Goal: Information Seeking & Learning: Learn about a topic

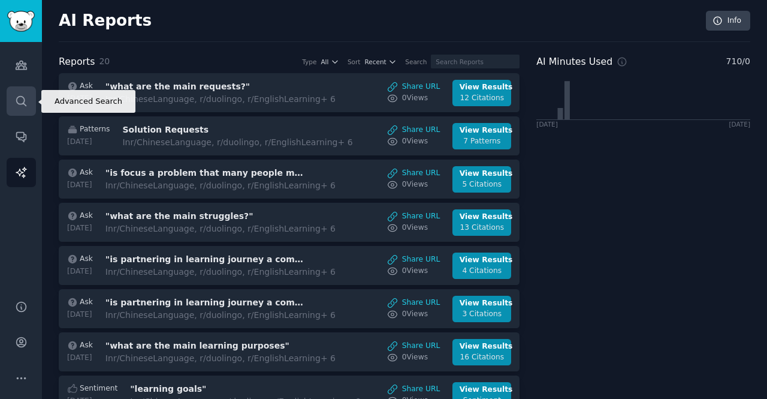
click at [21, 93] on link "Search" at bounding box center [21, 100] width 29 height 29
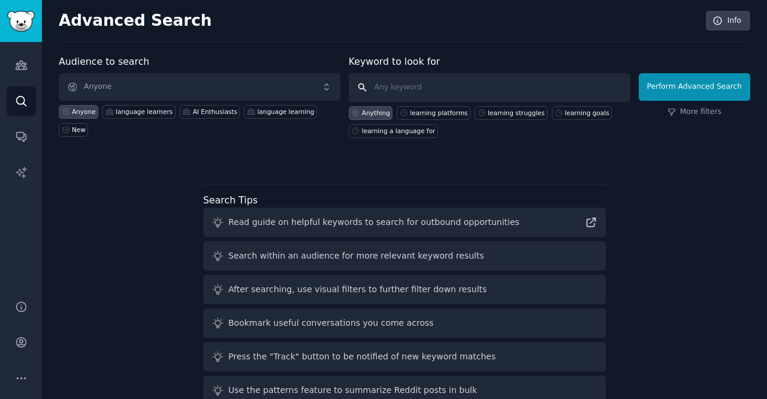
click at [406, 83] on input "text" at bounding box center [490, 87] width 282 height 29
paste input "Put a fake travel date on your calendar so you can get ready for it"
type input "Put a fake travel date on your calendar so you can get ready for it"
click button "Perform Advanced Search" at bounding box center [694, 87] width 111 height 28
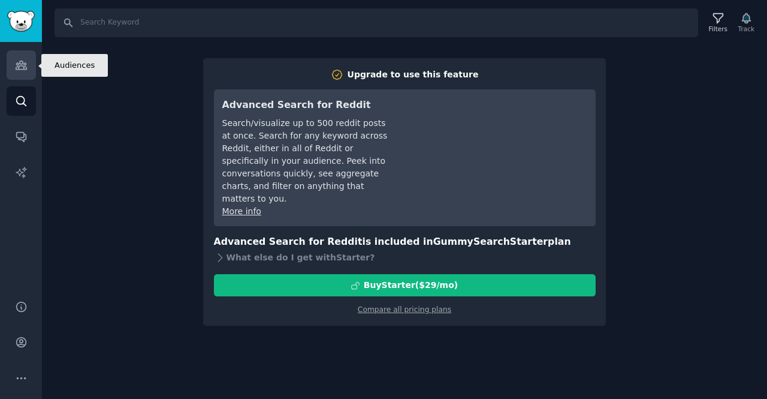
click at [24, 61] on icon "Sidebar" at bounding box center [21, 65] width 13 height 13
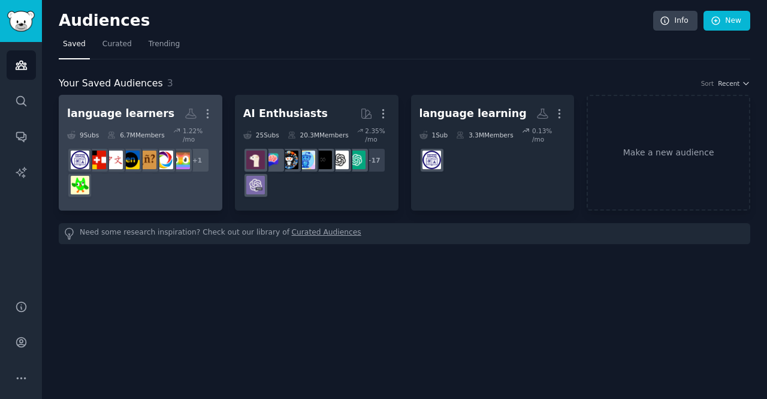
click at [131, 124] on div "language learners More 9 Sub s 6.7M Members 1.22 % /mo + 1" at bounding box center [140, 152] width 147 height 99
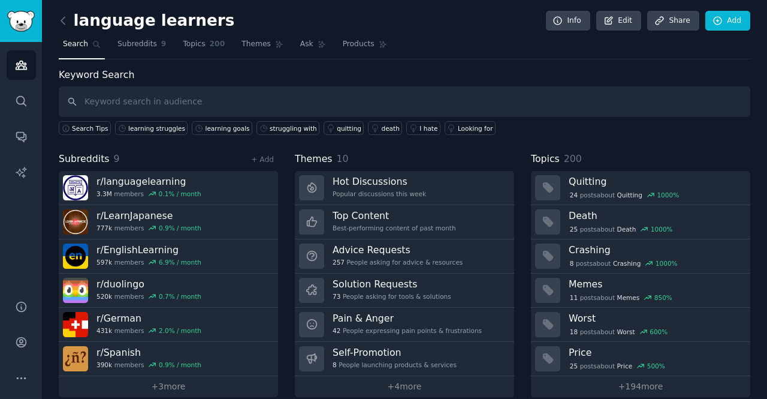
click at [131, 124] on div "learning struggles" at bounding box center [156, 128] width 57 height 8
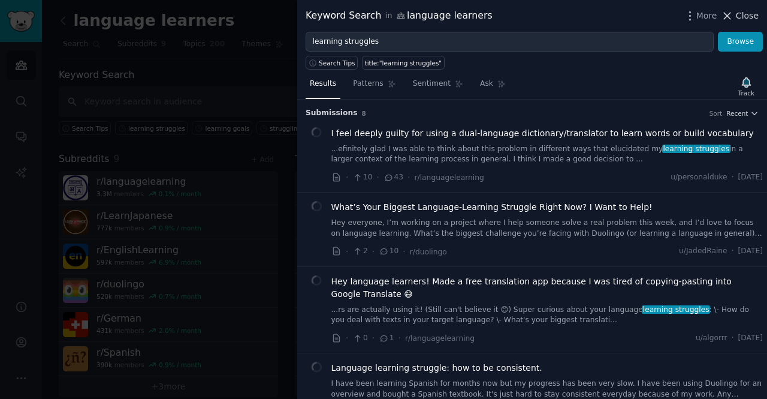
click at [738, 21] on span "Close" at bounding box center [747, 16] width 23 height 13
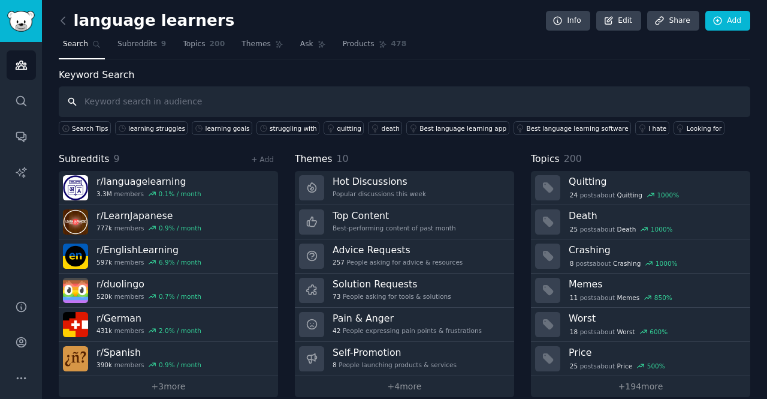
click at [157, 96] on input "text" at bounding box center [405, 101] width 692 height 31
paste input "Put a fake travel date on your calendar so you can get ready for it"
type input "Put a fake travel date on your calendar so you can get ready for it"
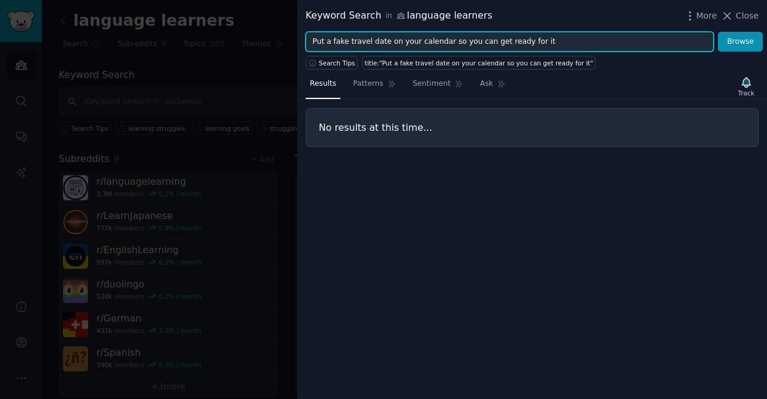
click at [330, 41] on input "Put a fake travel date on your calendar so you can get ready for it" at bounding box center [510, 42] width 408 height 20
drag, startPoint x: 330, startPoint y: 41, endPoint x: 286, endPoint y: 49, distance: 44.4
click at [286, 49] on div "Keyword Search in language learners More Close Put a fake travel date on your c…" at bounding box center [383, 199] width 767 height 399
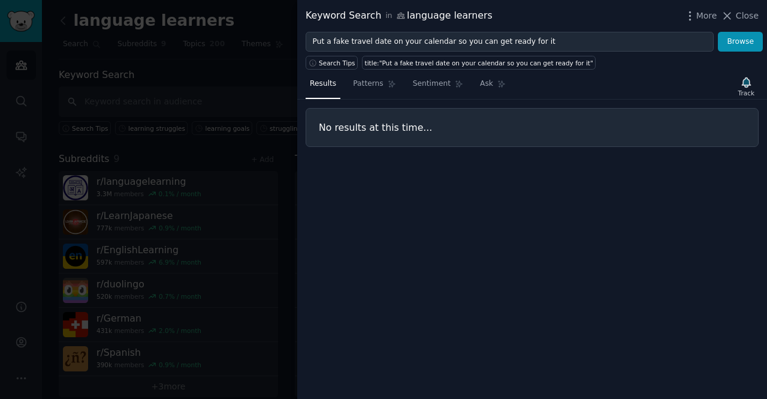
click at [286, 49] on div at bounding box center [383, 199] width 767 height 399
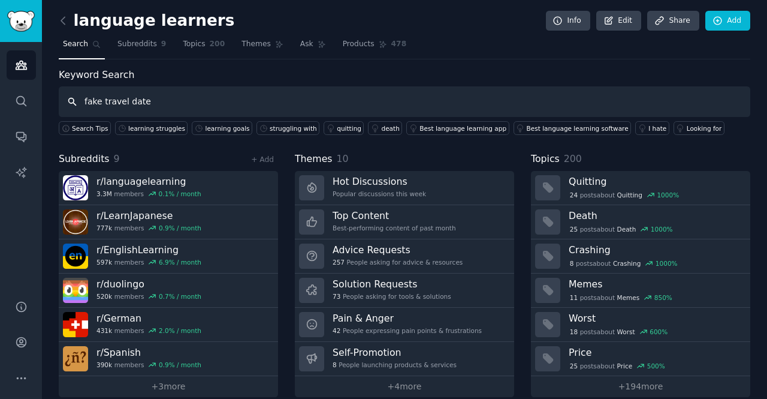
type input "fake travel date"
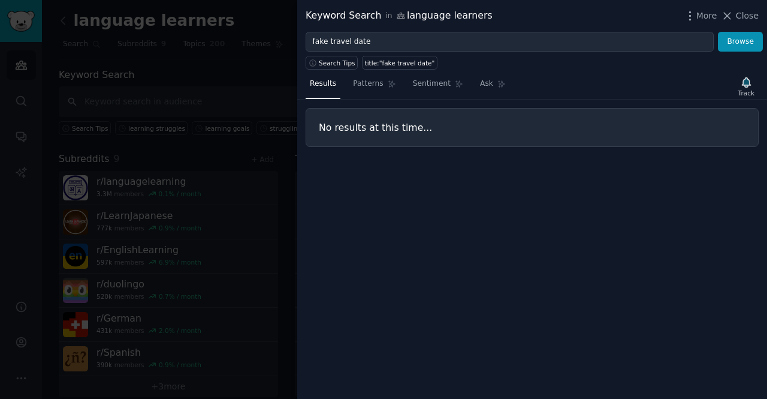
click at [189, 86] on div at bounding box center [383, 199] width 767 height 399
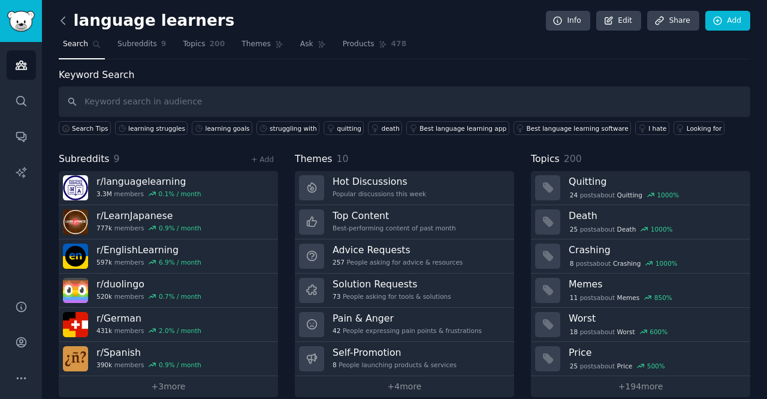
click at [65, 22] on icon at bounding box center [63, 20] width 13 height 13
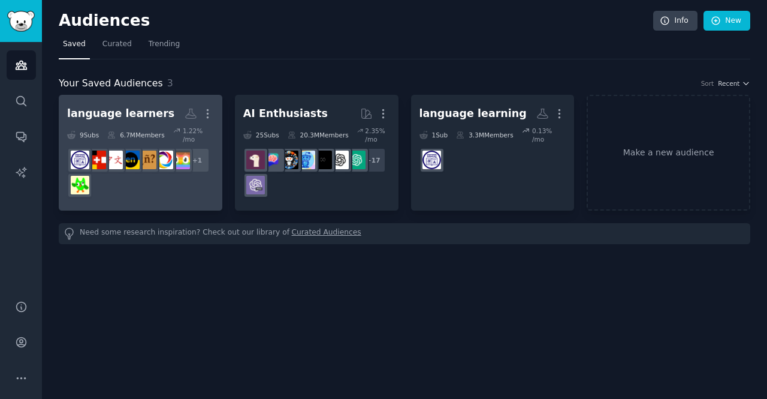
click at [153, 111] on h2 "language learners More" at bounding box center [140, 113] width 147 height 21
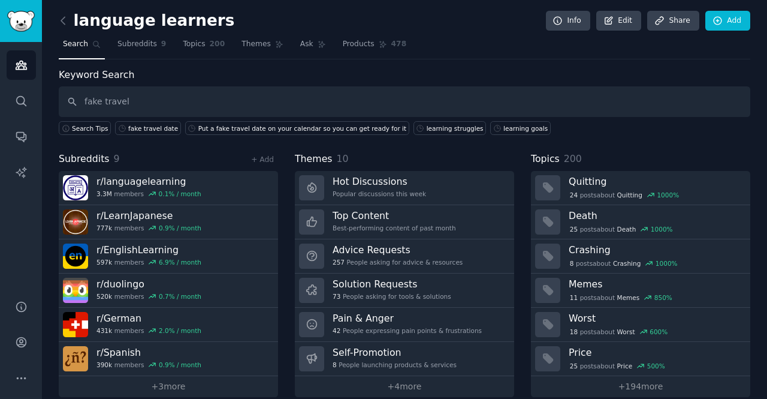
type input "fake travel"
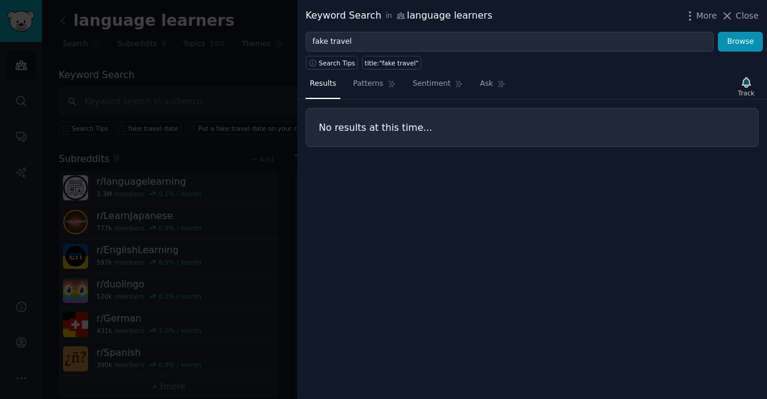
click at [271, 63] on div at bounding box center [383, 199] width 767 height 399
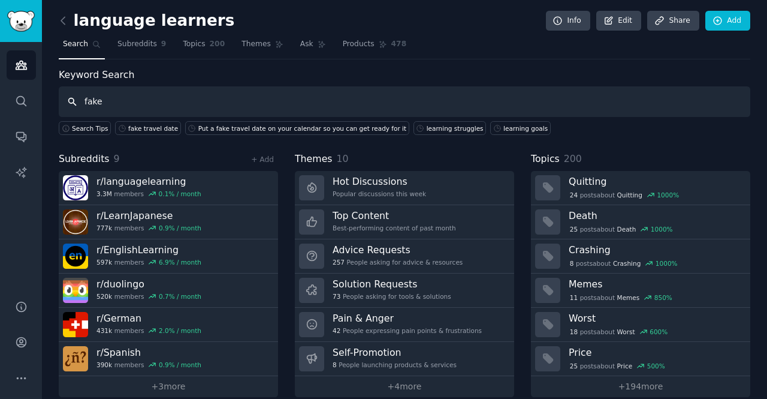
type input "fake"
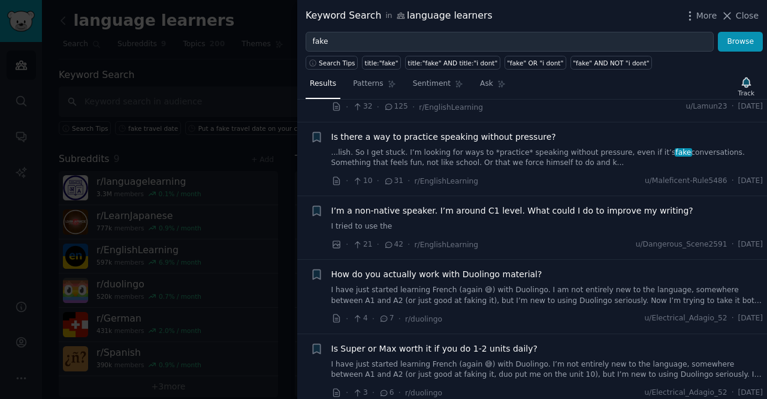
scroll to position [817, 0]
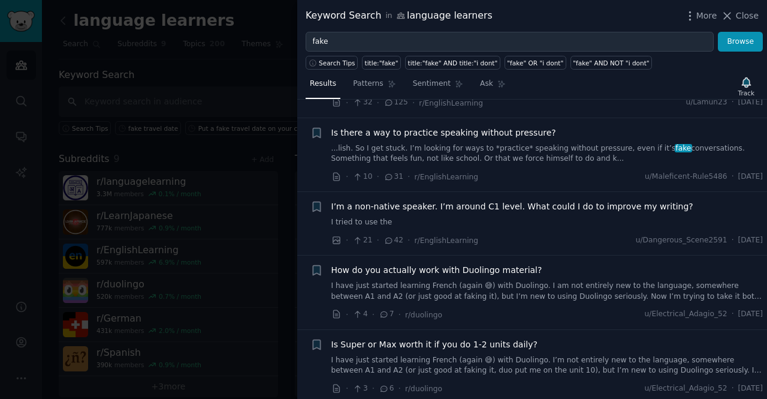
click at [507, 155] on link "...lish. So I get stuck. I’m looking for ways to *practice* speaking without pr…" at bounding box center [547, 153] width 432 height 21
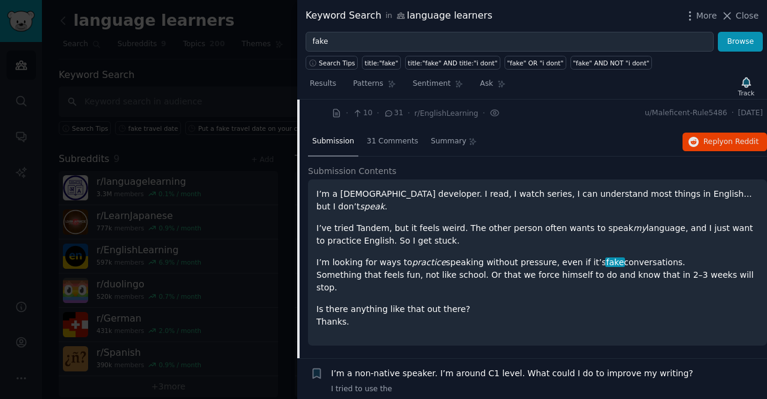
scroll to position [880, 0]
drag, startPoint x: 316, startPoint y: 200, endPoint x: 463, endPoint y: 306, distance: 181.0
click at [463, 306] on div "I’m a [DEMOGRAPHIC_DATA] developer. I read, I watch series, I can understand mo…" at bounding box center [537, 258] width 442 height 140
copy div "I’m a [DEMOGRAPHIC_DATA] developer. I read, I watch series, I can understand mo…"
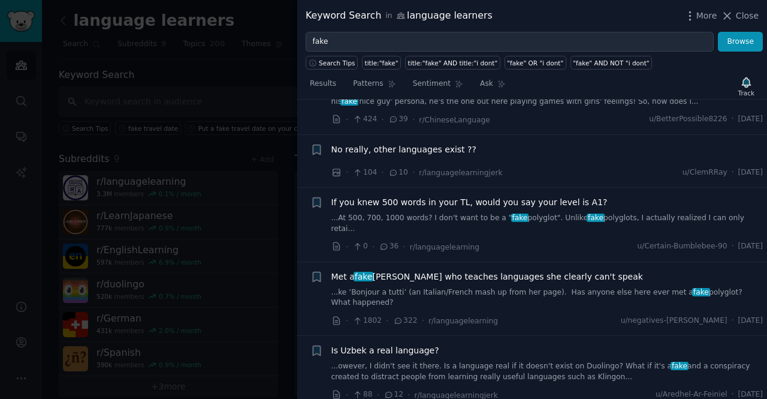
scroll to position [1391, 0]
click at [598, 212] on link "...At 500, 700, 1000 words? I don't want to be a " fake polyglot". Unlike fake …" at bounding box center [547, 222] width 432 height 21
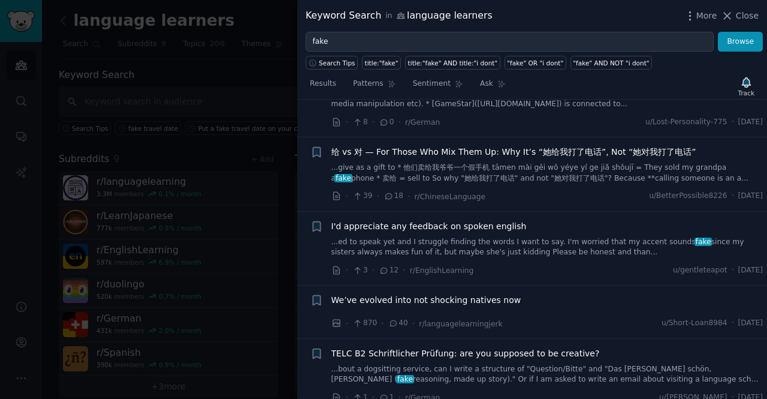
scroll to position [1886, 0]
click at [514, 236] on link "...ed to speak yet and I struggle finding the words I want to say. I'm worried …" at bounding box center [547, 246] width 432 height 21
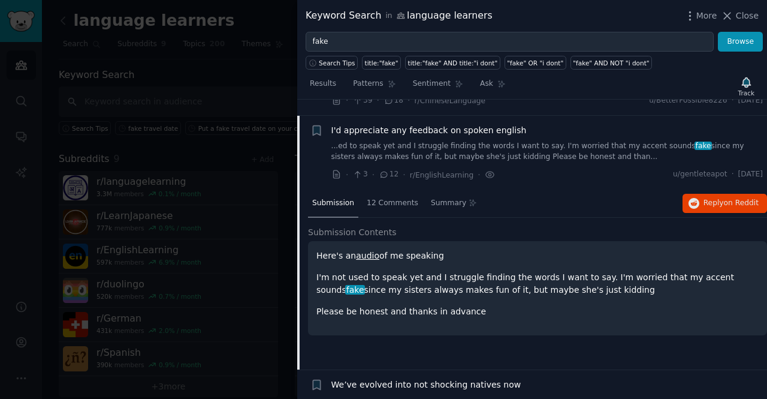
scroll to position [1656, 0]
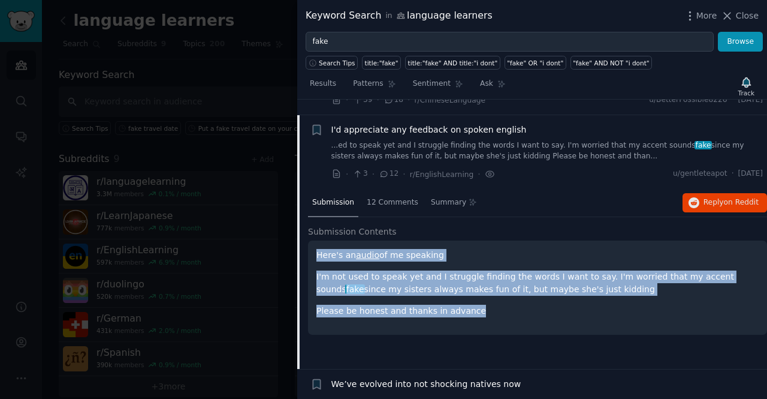
drag, startPoint x: 312, startPoint y: 233, endPoint x: 505, endPoint y: 303, distance: 205.2
click at [505, 303] on div "Here's an audio of me speaking I'm not used to speak yet and I struggle finding…" at bounding box center [537, 287] width 459 height 94
copy div "Here's an audio of me speaking I'm not used to speak yet and I struggle finding…"
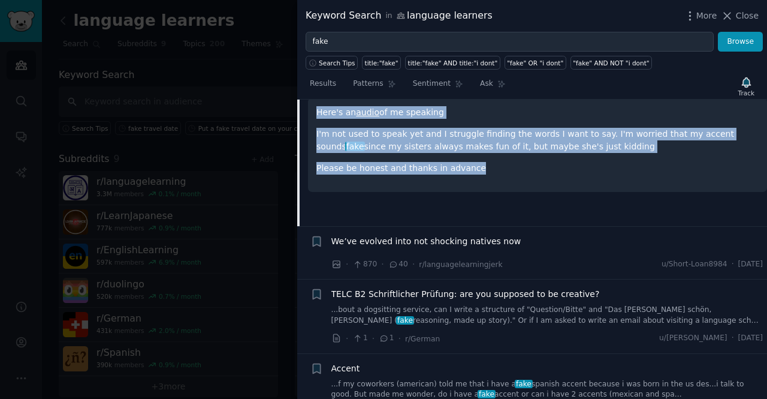
scroll to position [1815, 0]
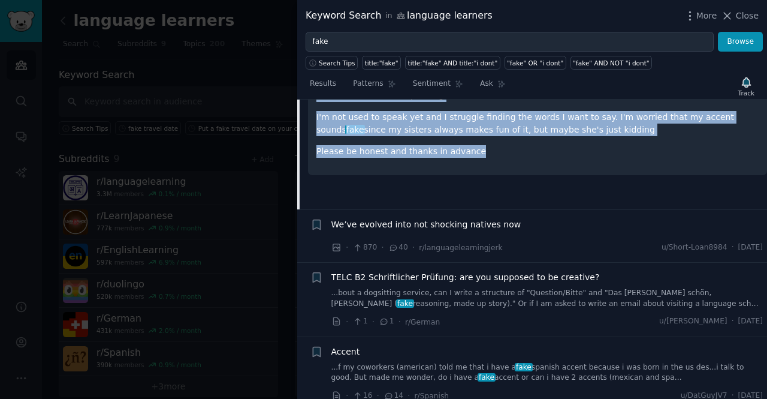
click at [478, 218] on span "We’ve evolved into not shocking natives now" at bounding box center [426, 224] width 190 height 13
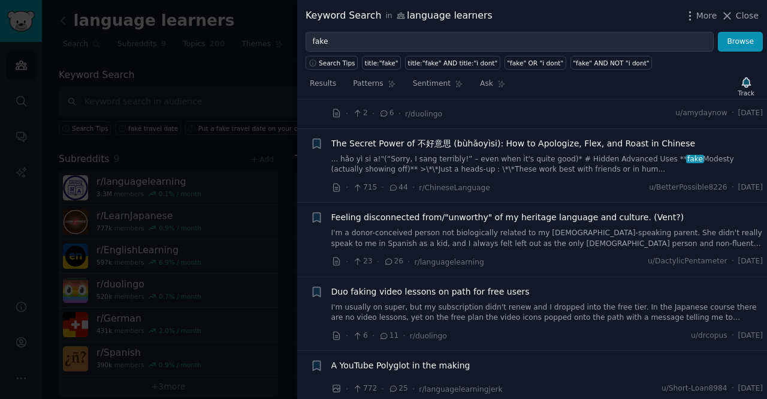
scroll to position [2367, 0]
click at [524, 227] on link "I'm a donor-conceived person not biologically related to my [DEMOGRAPHIC_DATA]-…" at bounding box center [547, 237] width 432 height 21
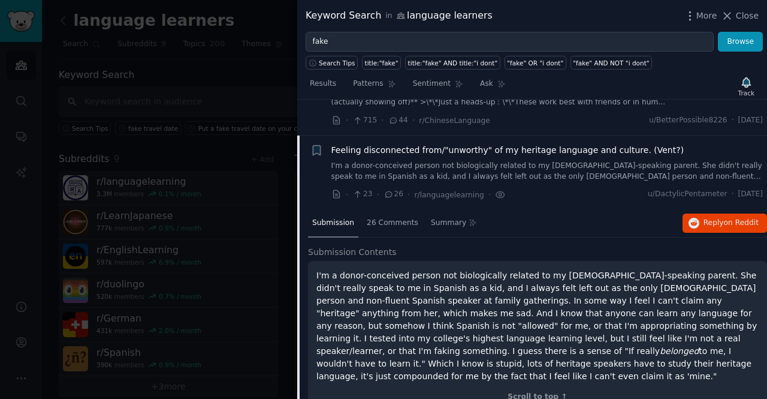
scroll to position [2078, 0]
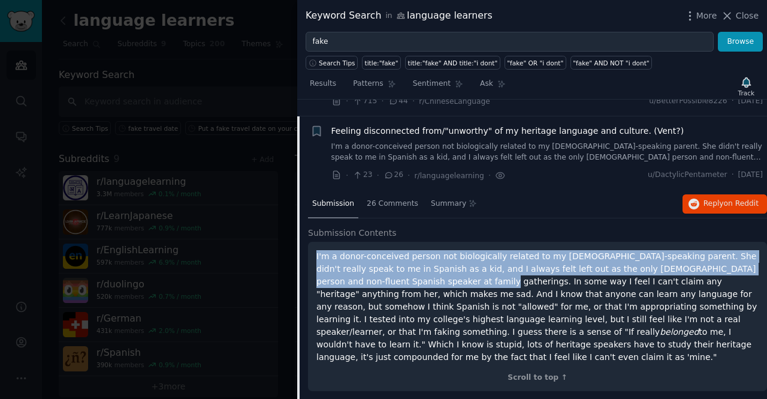
drag, startPoint x: 313, startPoint y: 239, endPoint x: 404, endPoint y: 257, distance: 93.0
click at [404, 257] on div "I'm a donor-conceived person not biologically related to my [DEMOGRAPHIC_DATA]-…" at bounding box center [537, 317] width 459 height 150
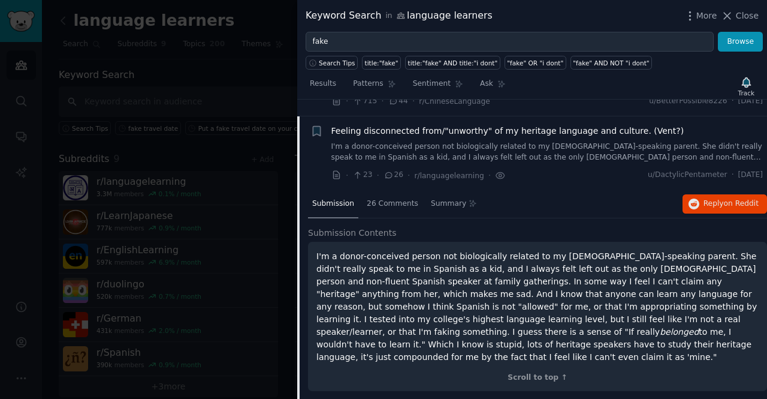
click at [447, 272] on p "I'm a donor-conceived person not biologically related to my [DEMOGRAPHIC_DATA]-…" at bounding box center [537, 306] width 442 height 113
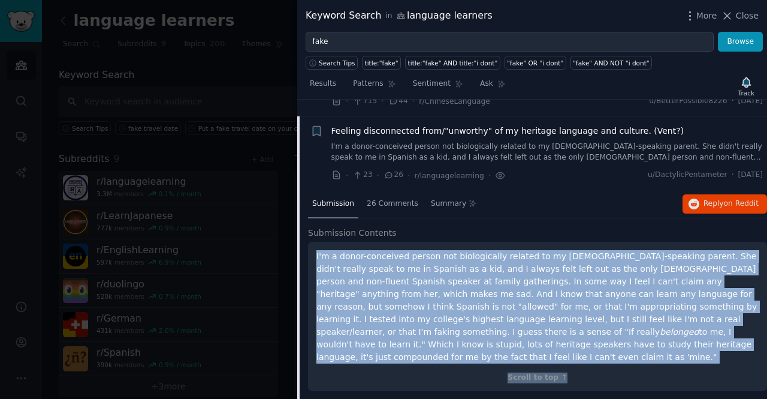
copy div "I'm a donor-conceived person not biologically related to my [DEMOGRAPHIC_DATA]-…"
drag, startPoint x: 313, startPoint y: 236, endPoint x: 620, endPoint y: 333, distance: 322.5
click at [620, 333] on div "I'm a donor-conceived person not biologically related to my [DEMOGRAPHIC_DATA]-…" at bounding box center [537, 317] width 459 height 150
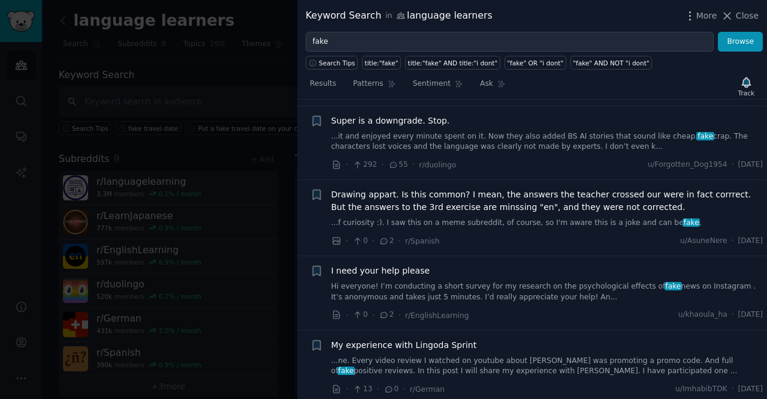
scroll to position [2726, 0]
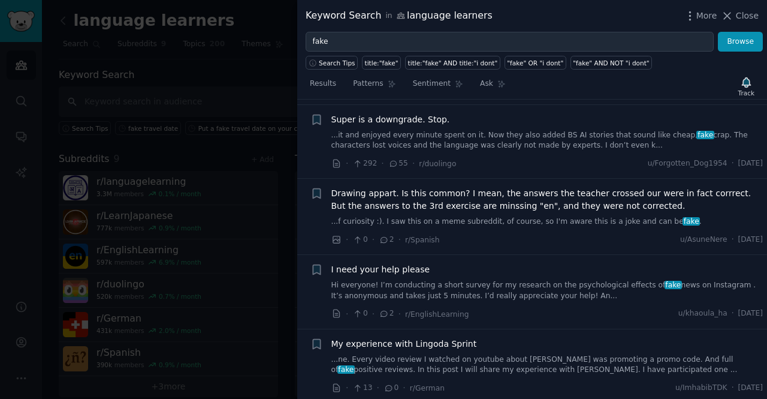
click at [581, 216] on link "...f curiosity :). I saw this on a meme subreddit, of course, so I'm aware this…" at bounding box center [547, 221] width 432 height 11
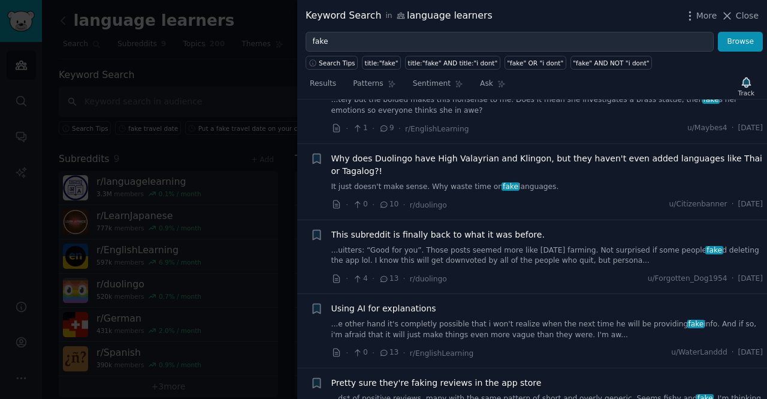
scroll to position [3668, 0]
click at [218, 98] on div at bounding box center [383, 199] width 767 height 399
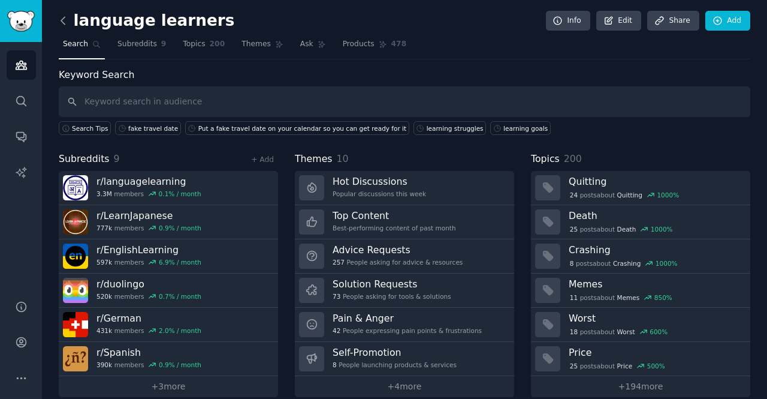
click at [61, 21] on icon at bounding box center [63, 20] width 4 height 7
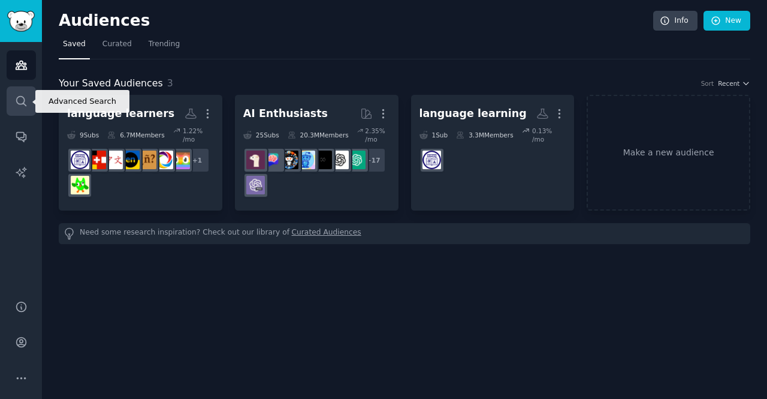
click at [17, 105] on icon "Sidebar" at bounding box center [21, 101] width 13 height 13
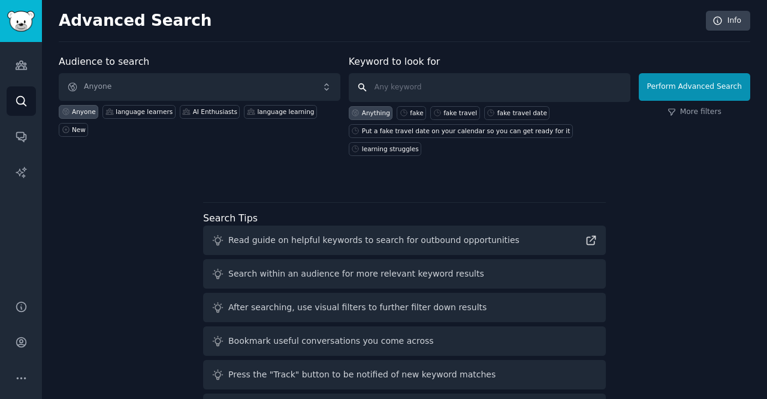
click at [384, 89] on input "text" at bounding box center [490, 87] width 282 height 29
type input "traveling date"
click button "Perform Advanced Search" at bounding box center [694, 87] width 111 height 28
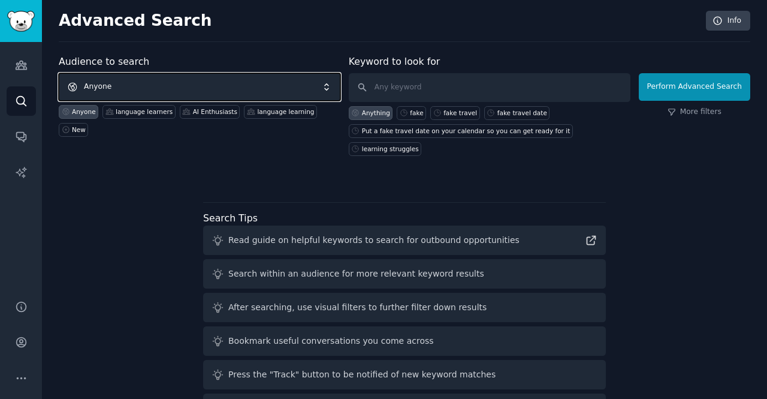
click at [143, 83] on span "Anyone" at bounding box center [200, 87] width 282 height 28
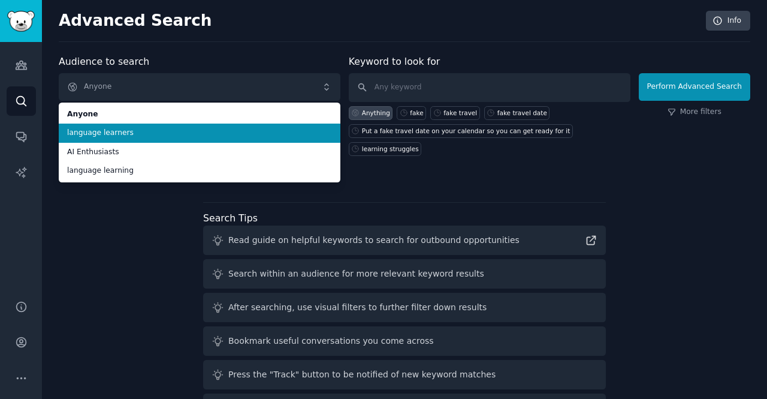
click at [117, 131] on span "language learners" at bounding box center [199, 133] width 265 height 11
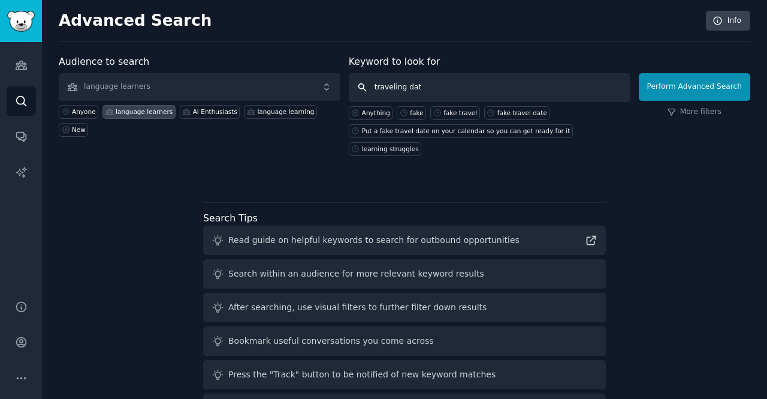
type input "traveling date"
click button "Perform Advanced Search" at bounding box center [694, 87] width 111 height 28
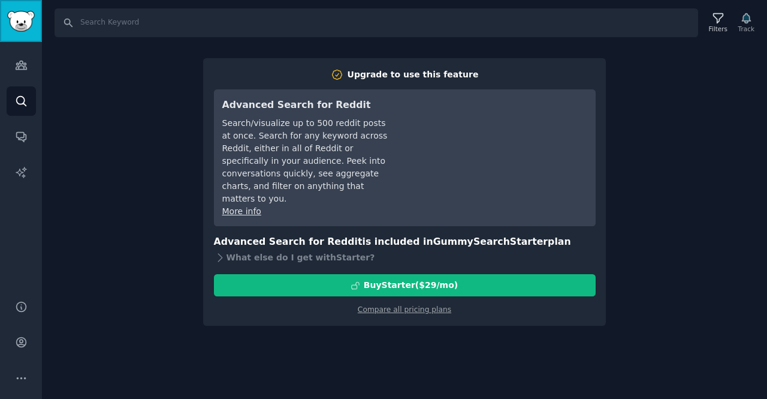
click at [14, 24] on img "Sidebar" at bounding box center [21, 21] width 28 height 21
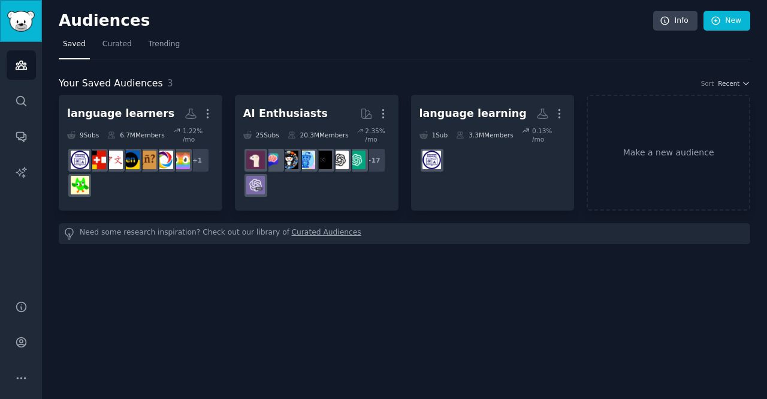
click at [14, 24] on img "Sidebar" at bounding box center [21, 21] width 28 height 21
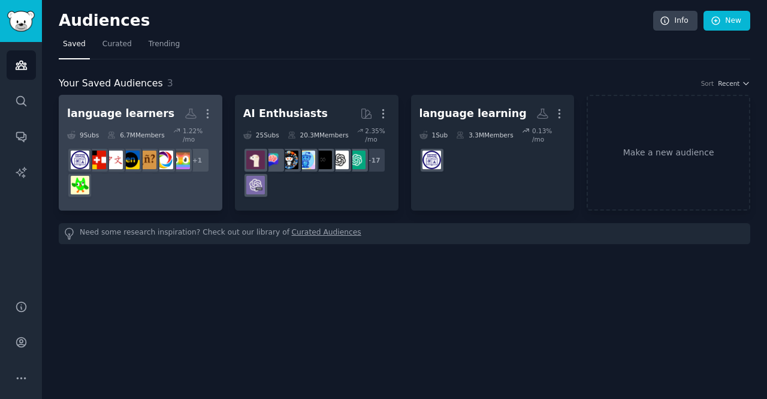
click at [160, 120] on h2 "language learners More" at bounding box center [140, 113] width 147 height 21
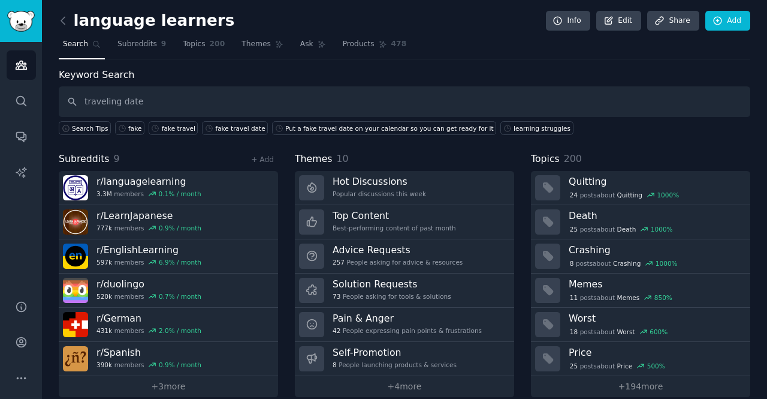
type input "traveling date"
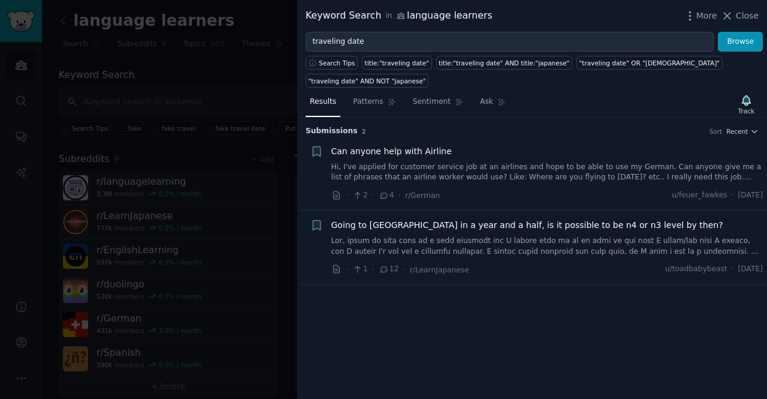
click at [529, 236] on link at bounding box center [547, 246] width 432 height 21
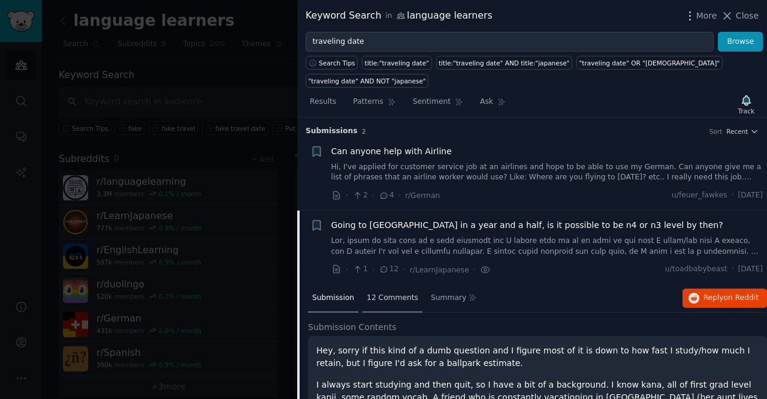
click at [387, 293] on span "12 Comments" at bounding box center [393, 298] width 52 height 11
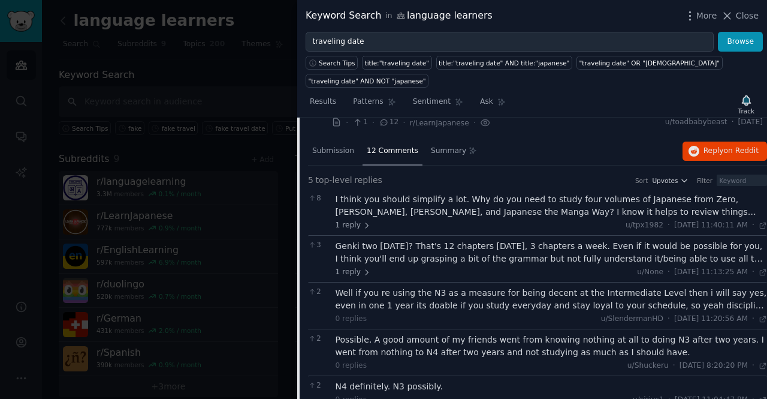
scroll to position [150, 0]
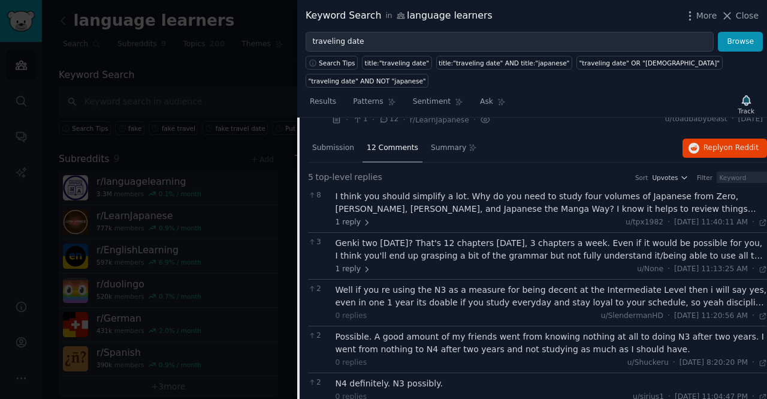
click at [204, 92] on div at bounding box center [383, 199] width 767 height 399
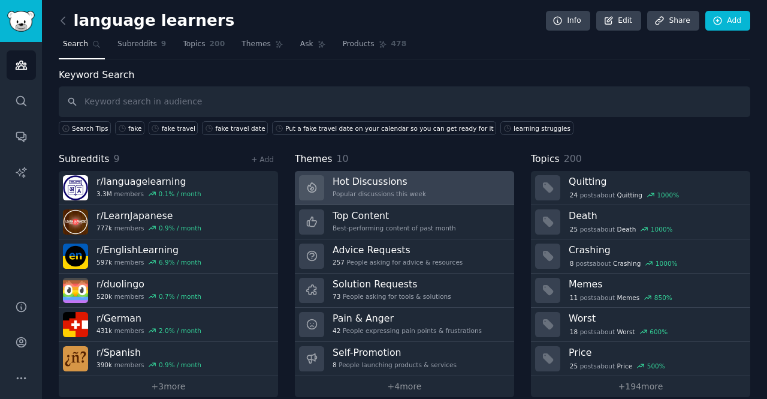
click at [419, 186] on link "Hot Discussions Popular discussions this week" at bounding box center [404, 188] width 219 height 34
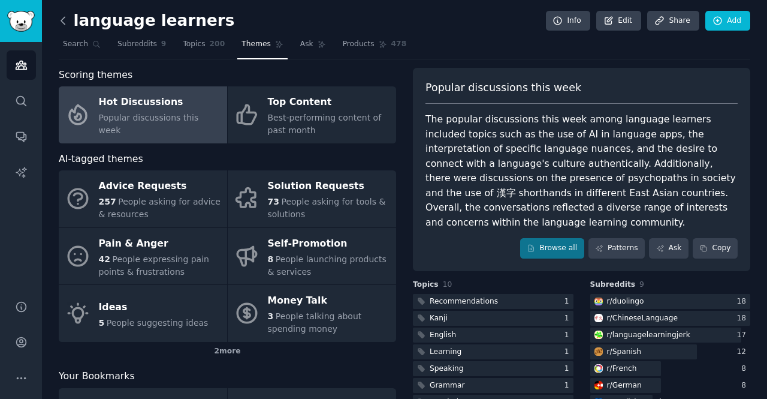
click at [59, 20] on icon at bounding box center [63, 20] width 13 height 13
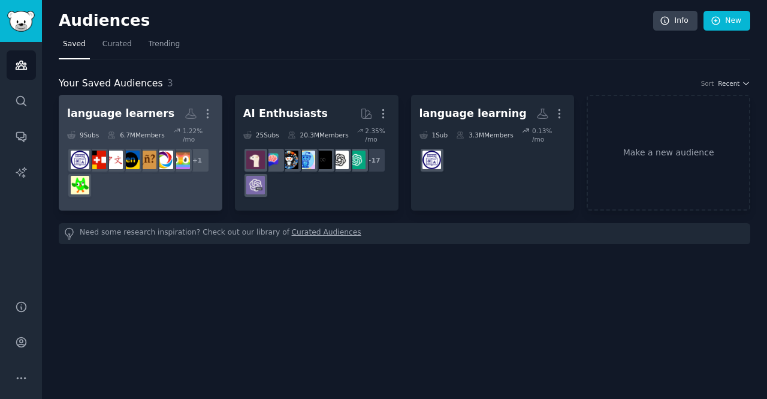
click at [156, 108] on h2 "language learners More" at bounding box center [140, 113] width 147 height 21
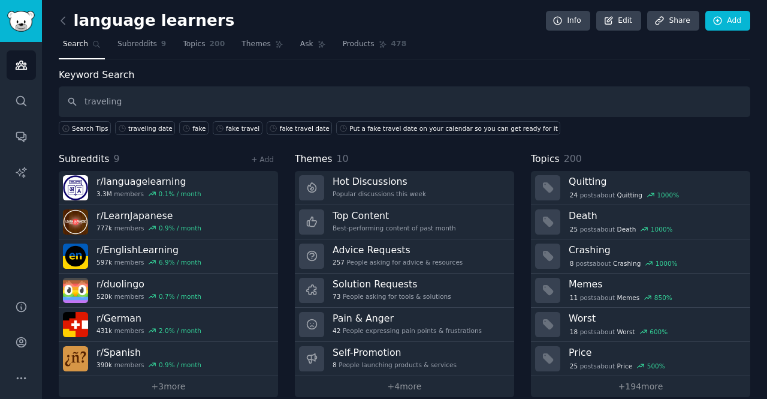
type input "traveling"
